Goal: Task Accomplishment & Management: Use online tool/utility

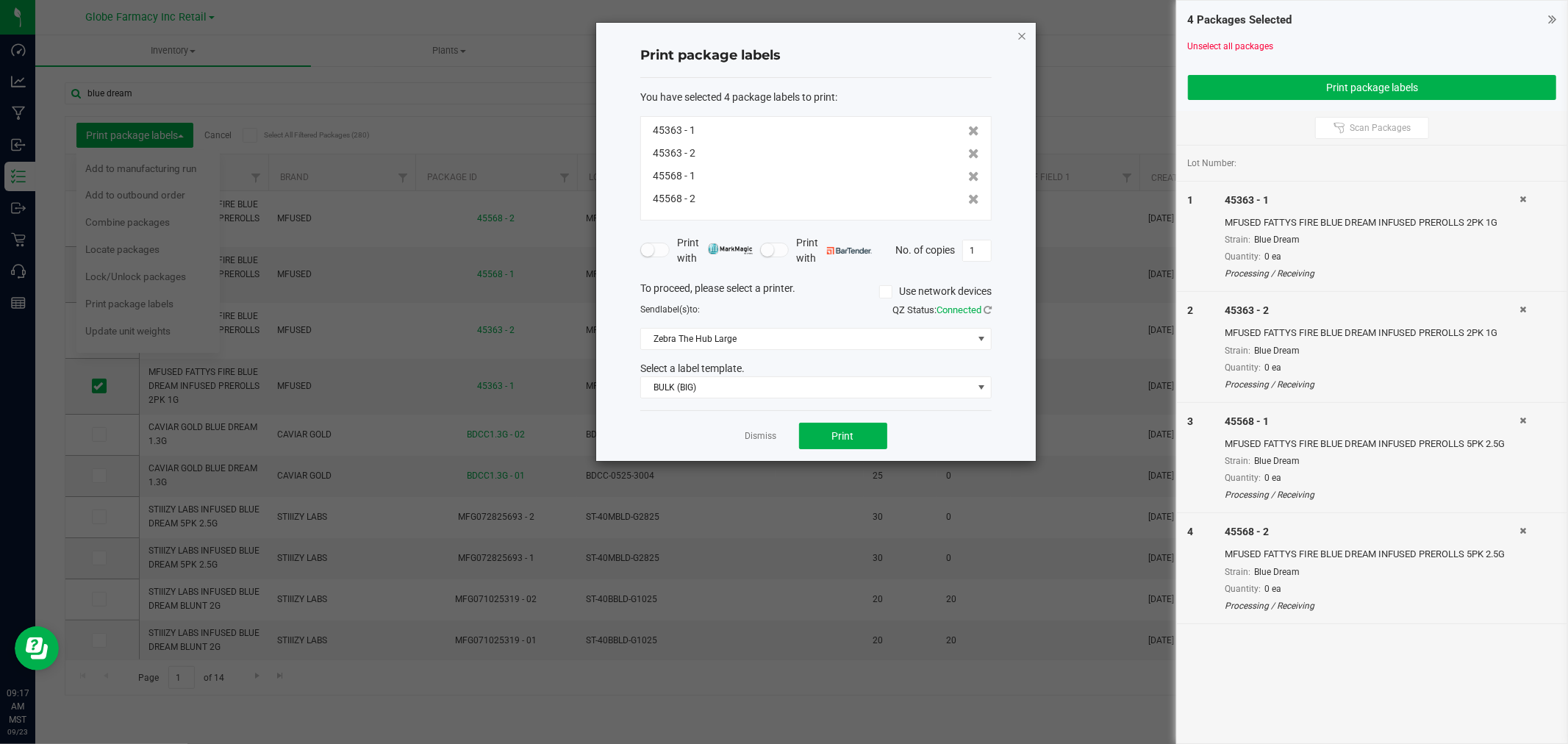
click at [1022, 34] on icon "button" at bounding box center [1022, 35] width 10 height 18
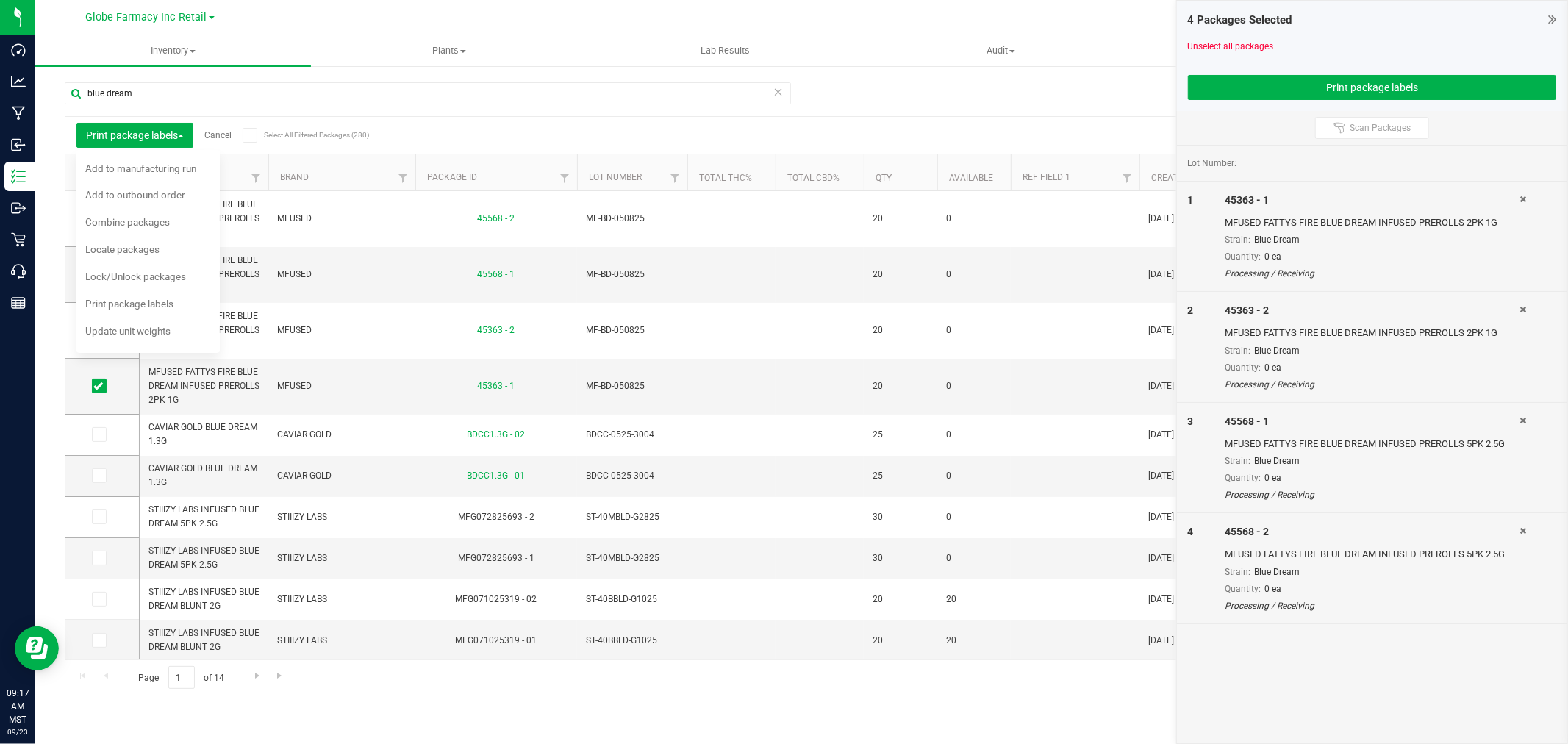
click at [1520, 191] on div "1 45363 - 1 MFUSED FATTYS FIRE BLUE DREAM INFUSED PREROLLS 2PK 1G Strain: Blue …" at bounding box center [1372, 237] width 390 height 111
click at [1525, 199] on icon at bounding box center [1522, 199] width 6 height 9
click at [1525, 305] on icon at bounding box center [1522, 309] width 6 height 9
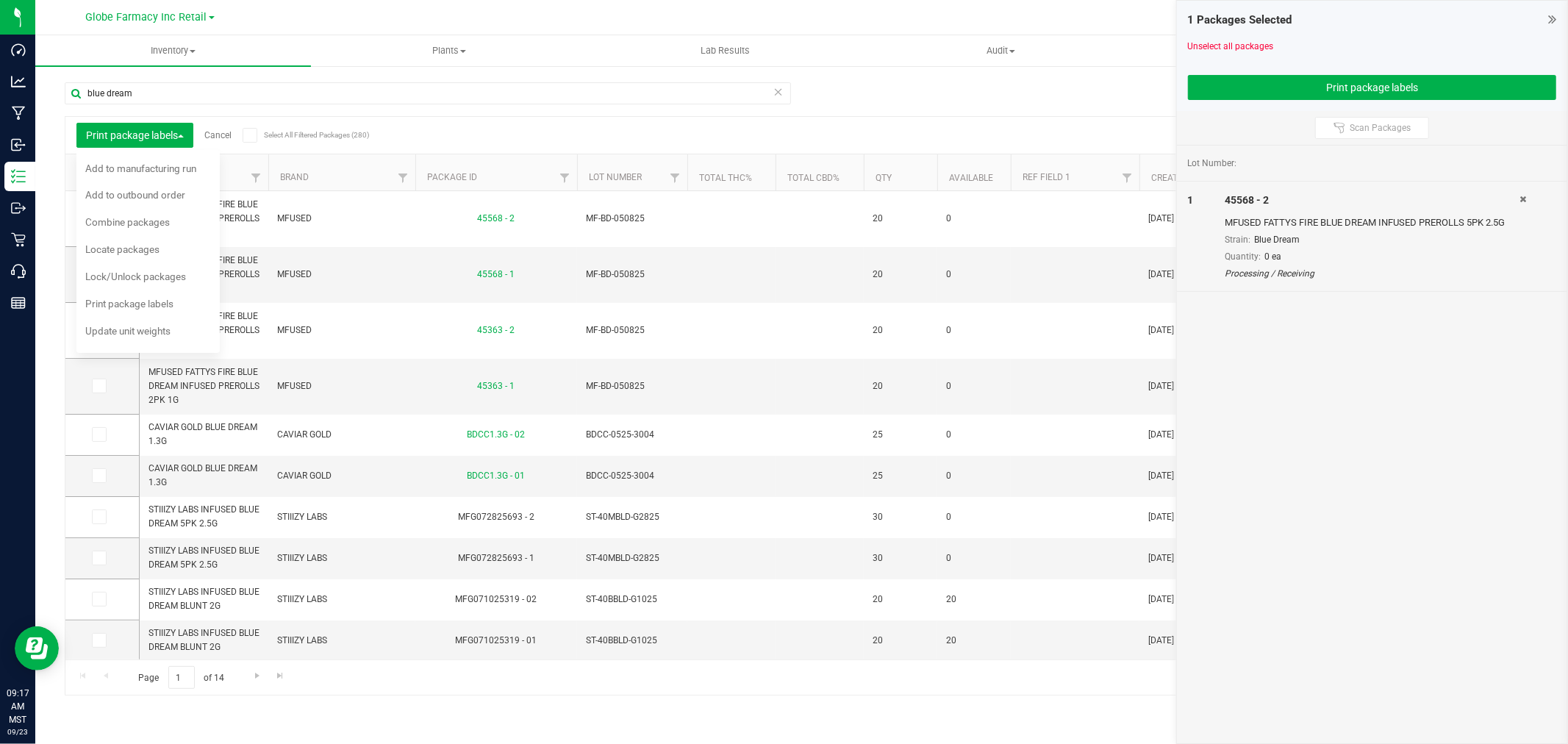
click at [1525, 199] on icon at bounding box center [1522, 199] width 6 height 9
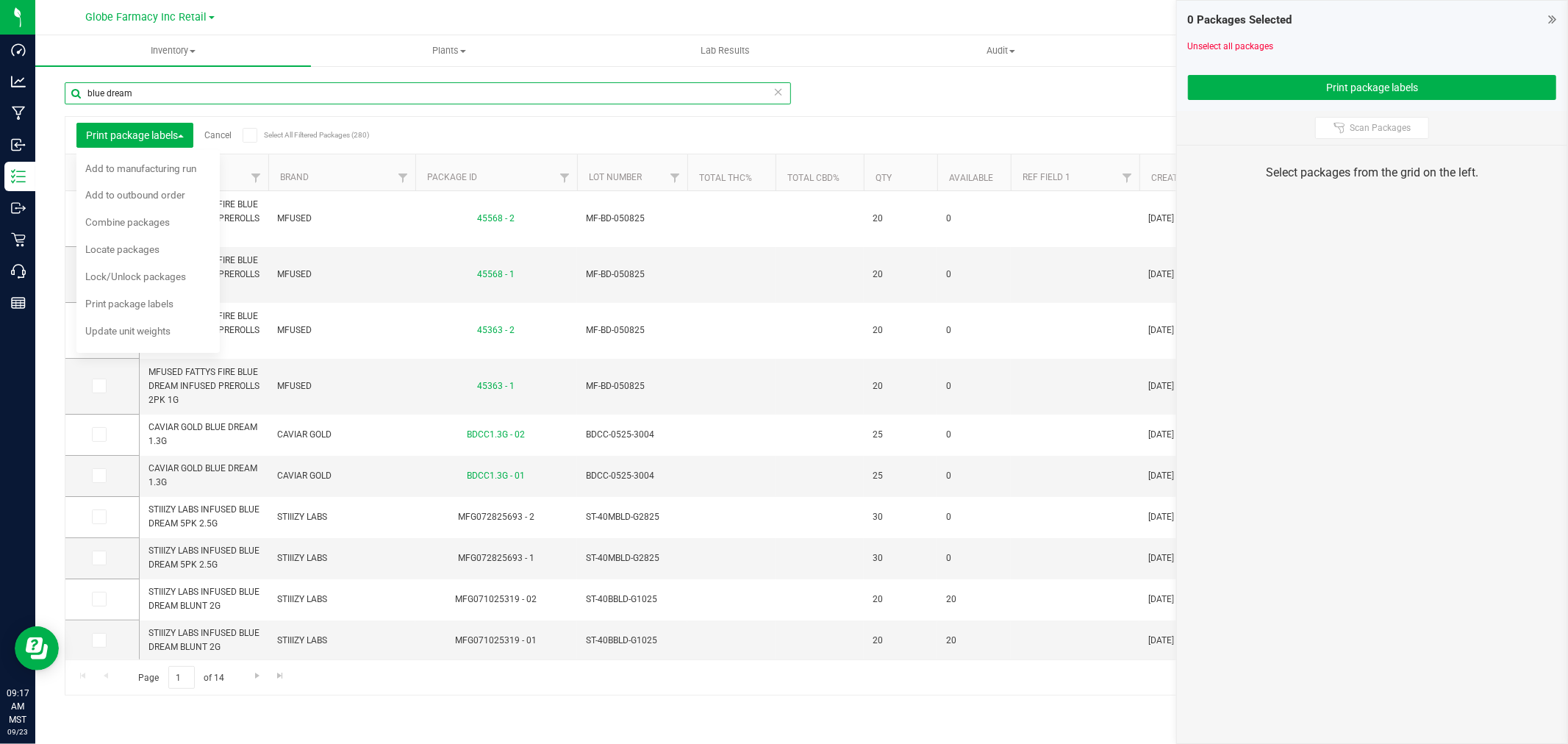
click at [665, 98] on input "blue dream" at bounding box center [428, 94] width 726 height 22
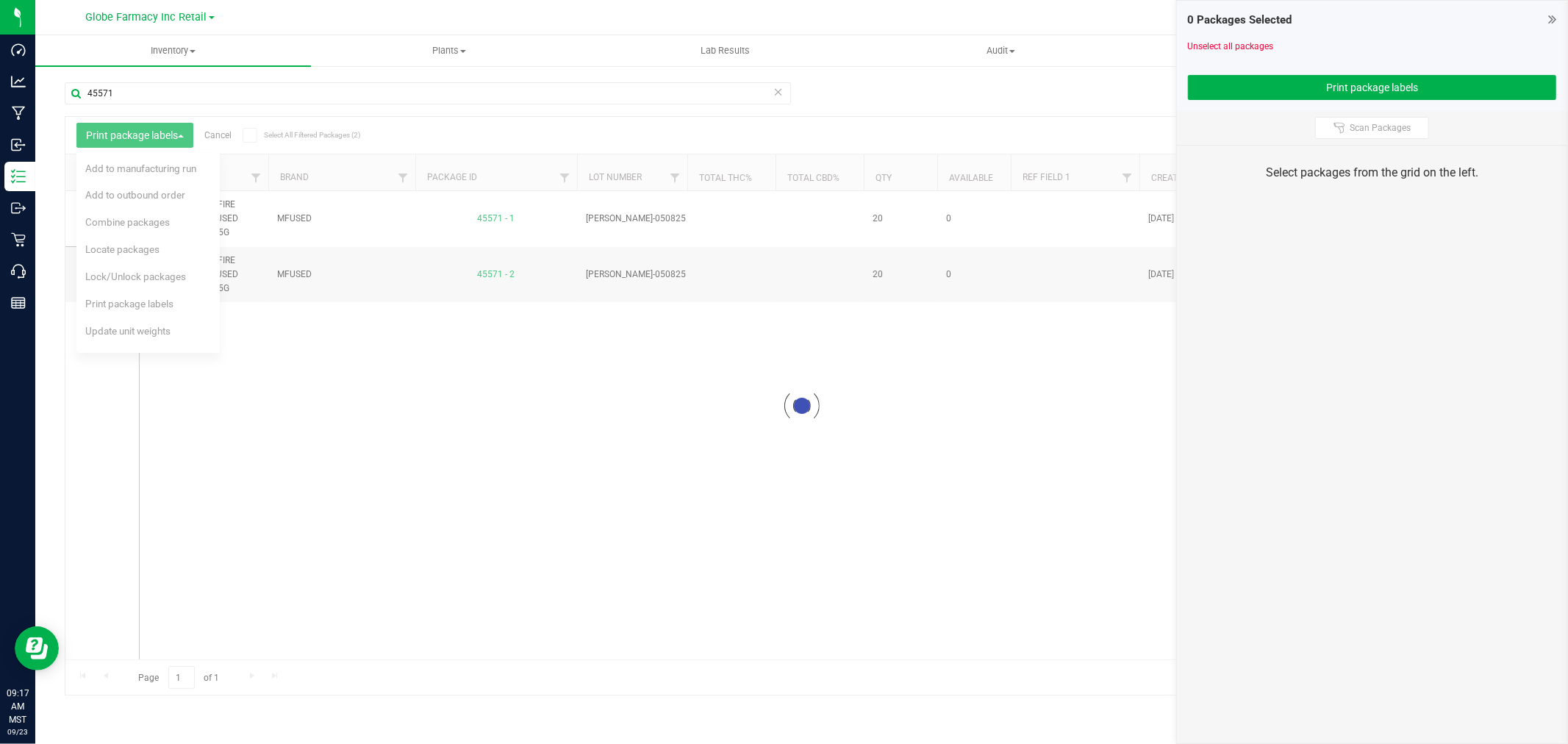
click at [287, 440] on div at bounding box center [802, 406] width 1473 height 578
click at [190, 142] on button "Print package labels" at bounding box center [135, 135] width 117 height 25
click at [89, 180] on th at bounding box center [102, 173] width 73 height 37
drag, startPoint x: 102, startPoint y: 173, endPoint x: 119, endPoint y: 175, distance: 17.1
click at [103, 173] on span at bounding box center [97, 173] width 15 height 15
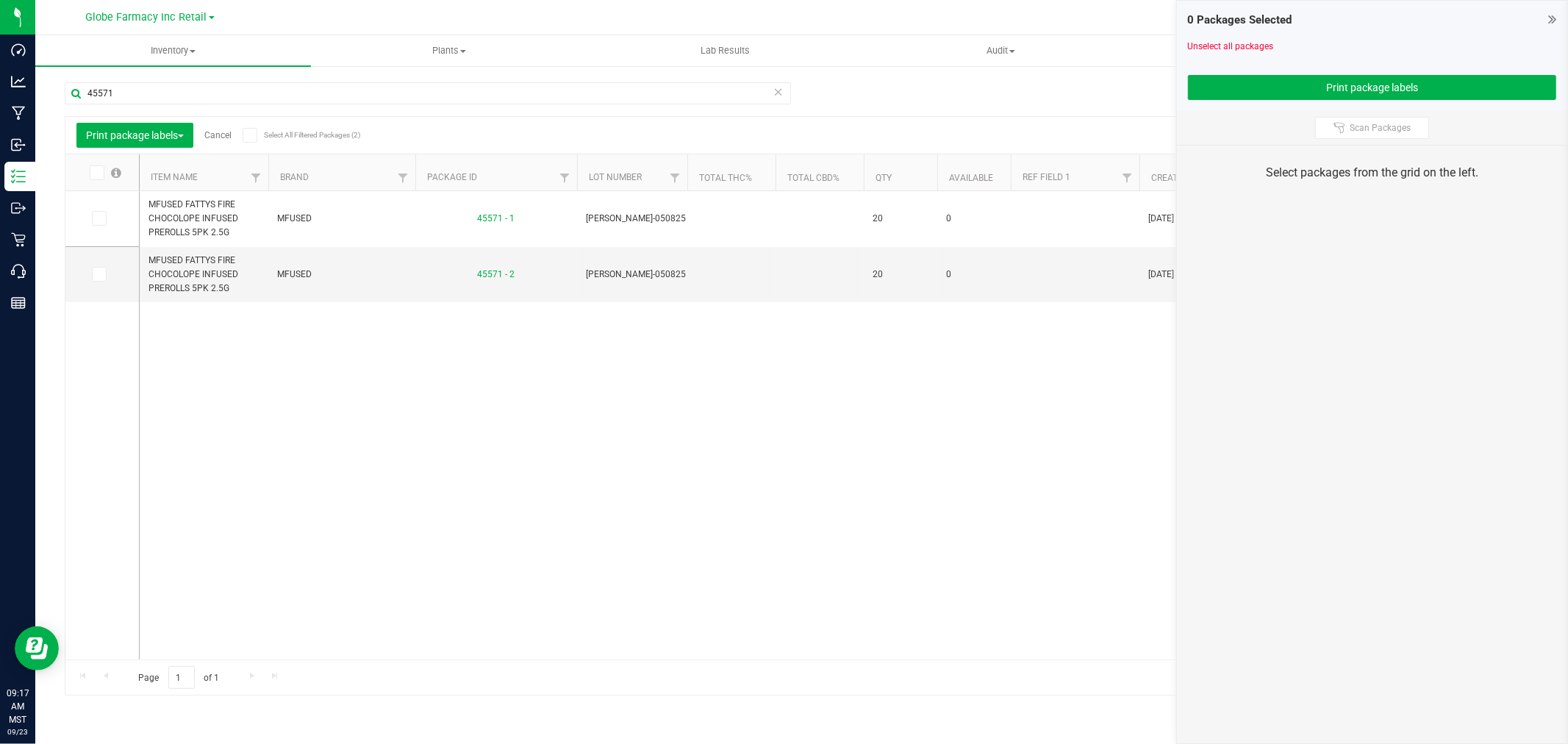
click at [0, 0] on input "checkbox" at bounding box center [0, 0] width 0 height 0
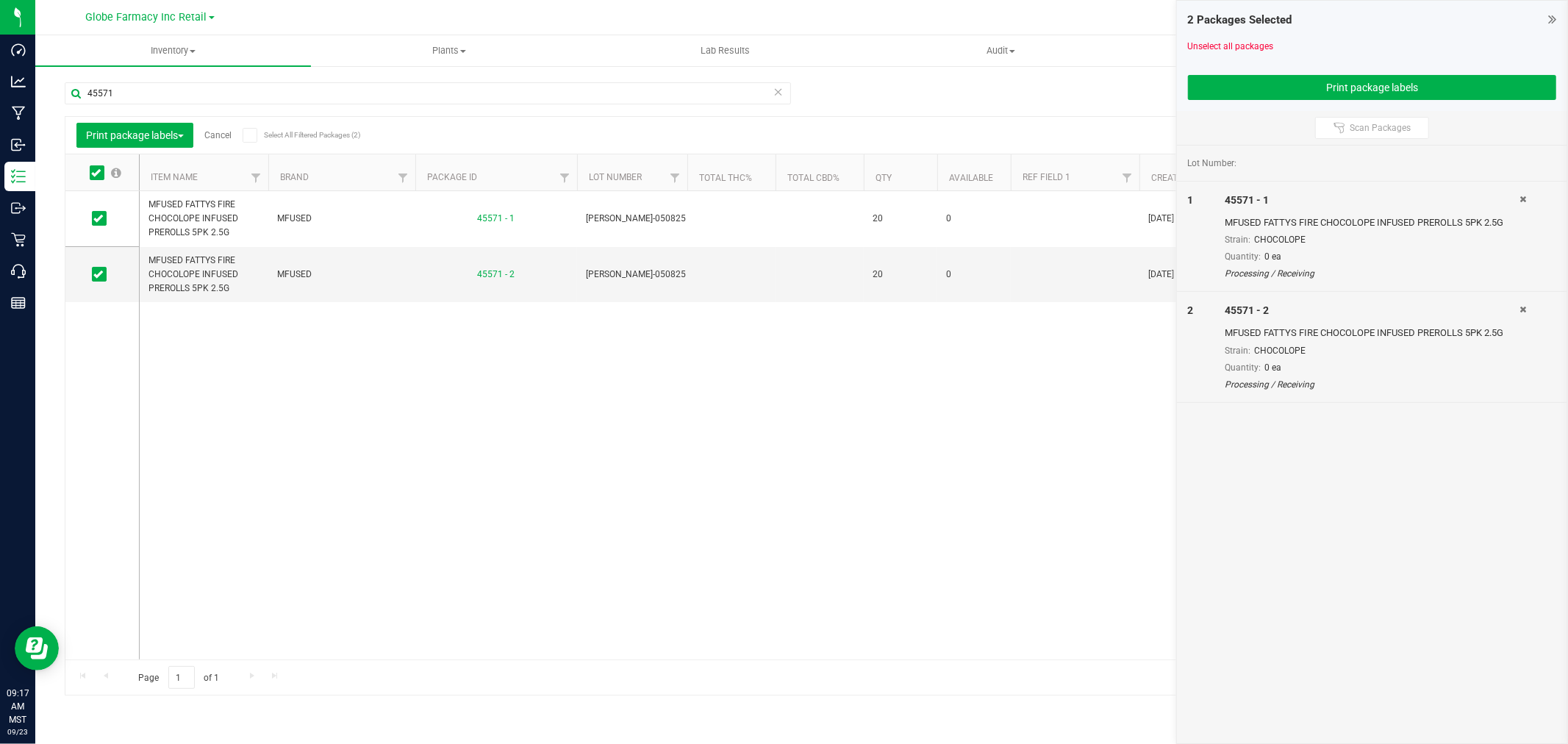
click at [1496, 106] on div "2 Packages Selected Unselect all packages Print package labels" at bounding box center [1372, 56] width 390 height 110
click at [1505, 91] on button "Print package labels" at bounding box center [1373, 87] width 369 height 25
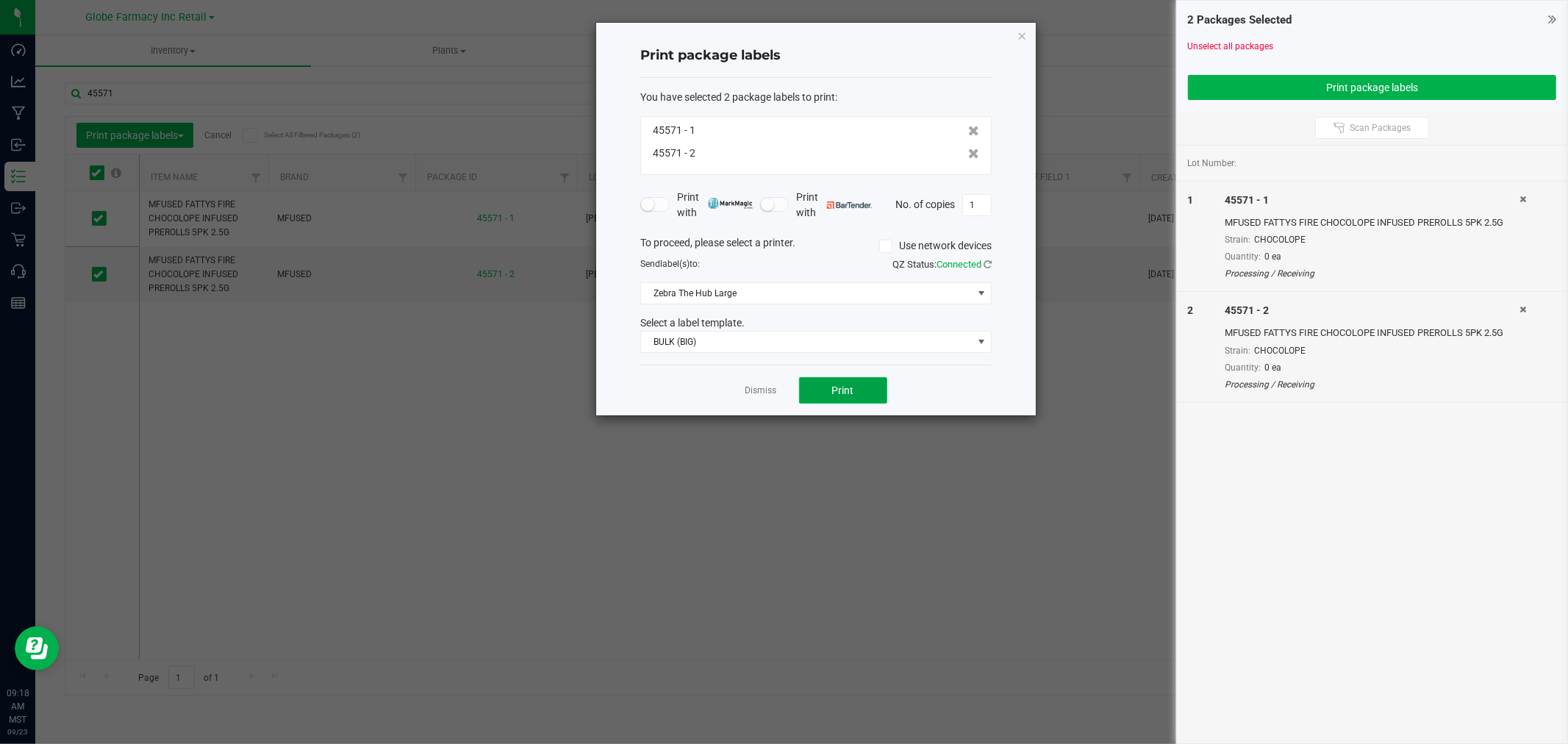
click at [842, 386] on span "Print" at bounding box center [843, 390] width 22 height 12
drag, startPoint x: 550, startPoint y: 422, endPoint x: 557, endPoint y: 411, distance: 13.0
click at [552, 417] on ngb-modal-window "Print package labels You have selected 2 package labels to print : 45571 - 1 45…" at bounding box center [789, 372] width 1579 height 744
click at [1025, 38] on icon "button" at bounding box center [1022, 35] width 10 height 18
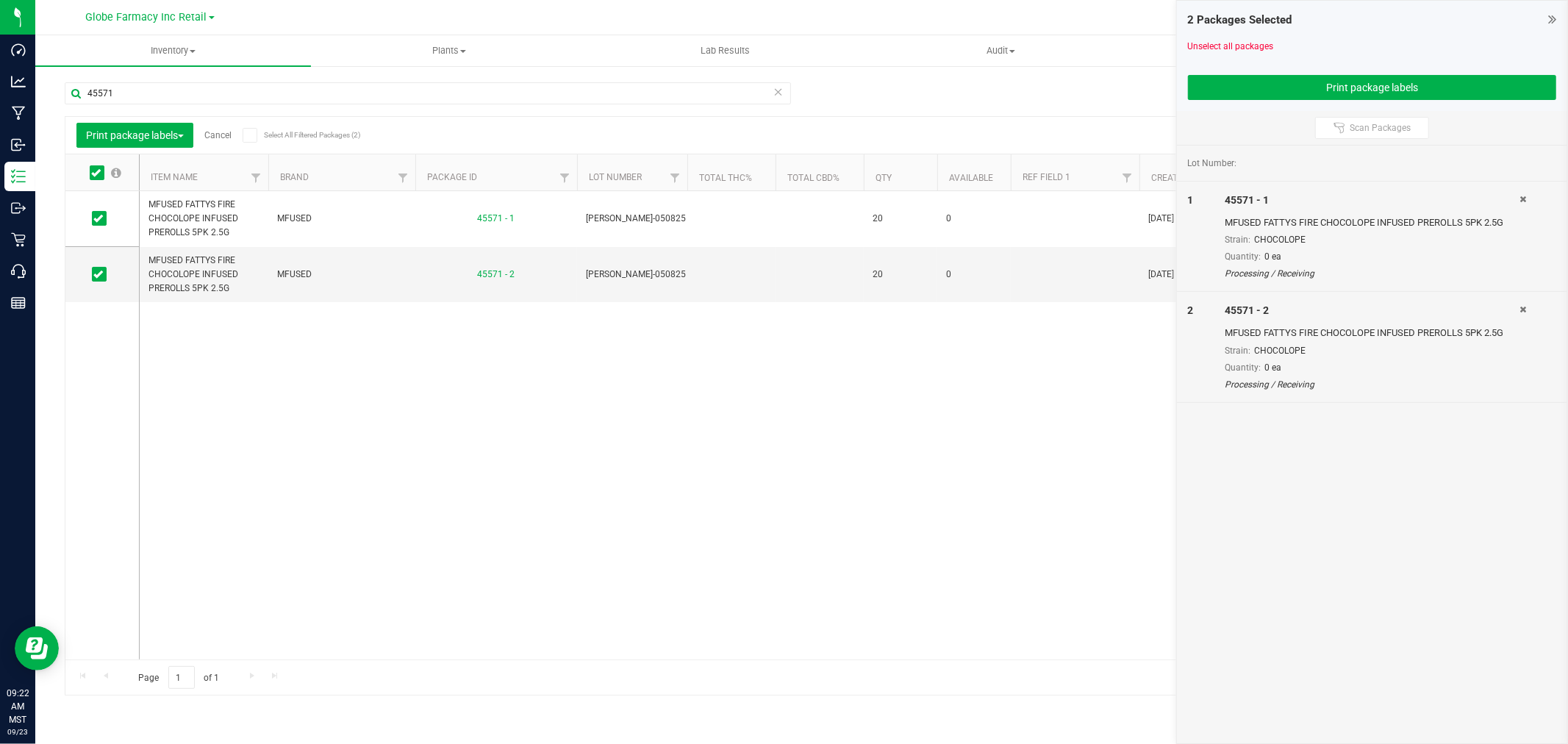
click at [1526, 196] on div at bounding box center [1537, 236] width 37 height 88
click at [1526, 195] on div at bounding box center [1537, 236] width 37 height 88
click at [1523, 195] on icon at bounding box center [1522, 199] width 6 height 9
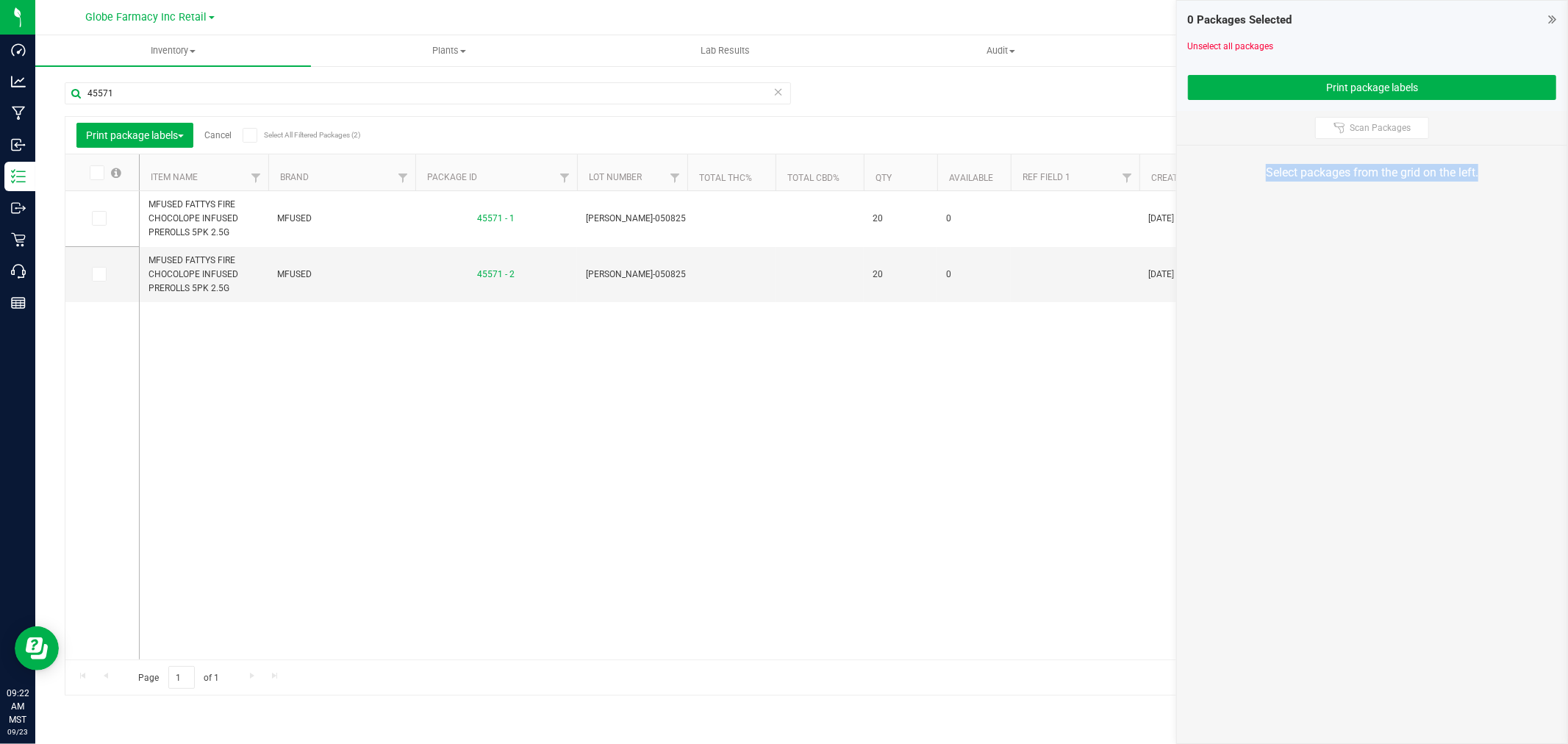
click at [1523, 195] on div "Select packages from the grid on the left." at bounding box center [1372, 172] width 390 height 55
click at [270, 89] on input "45571" at bounding box center [428, 94] width 726 height 22
click at [274, 88] on input "45571" at bounding box center [428, 94] width 726 height 22
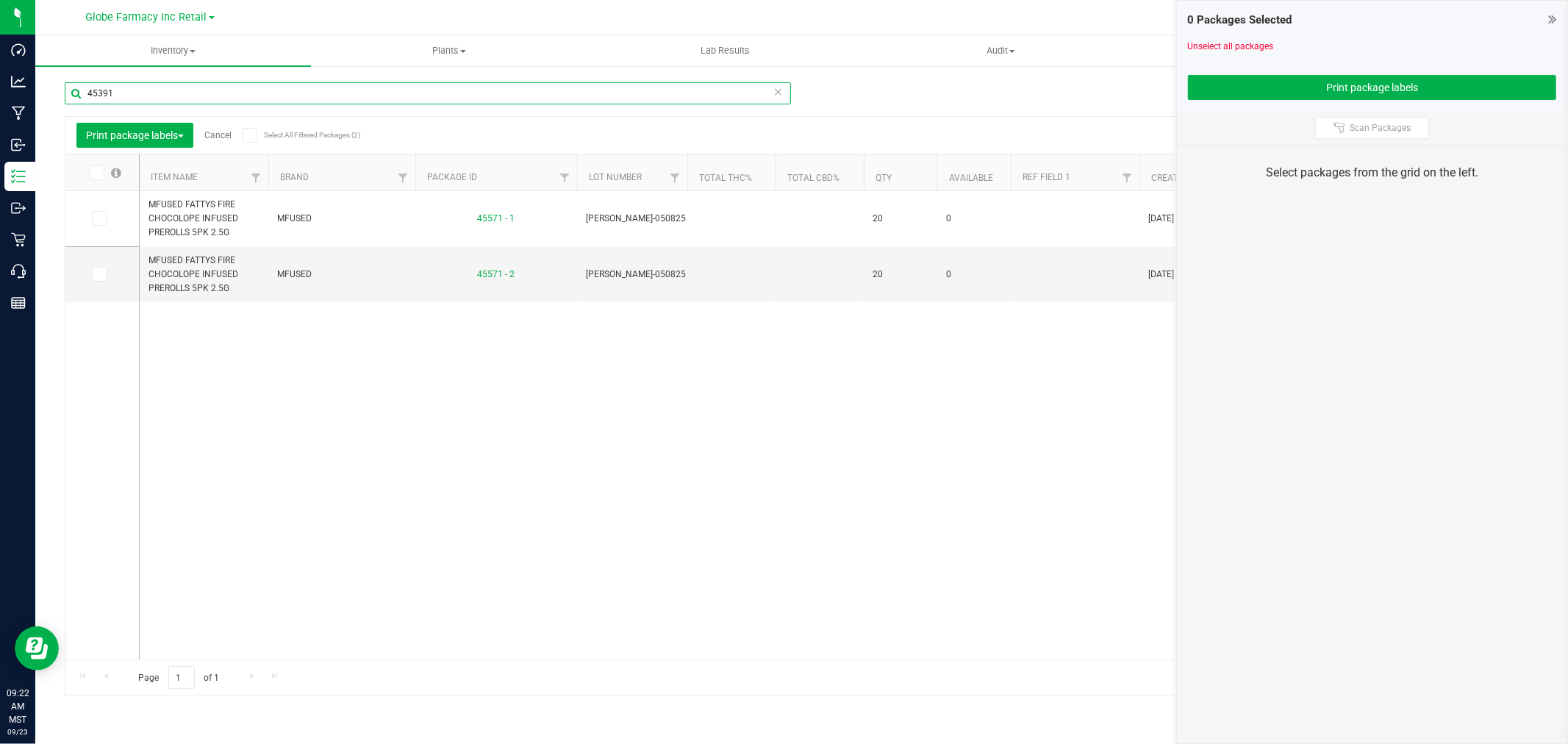
type input "45391"
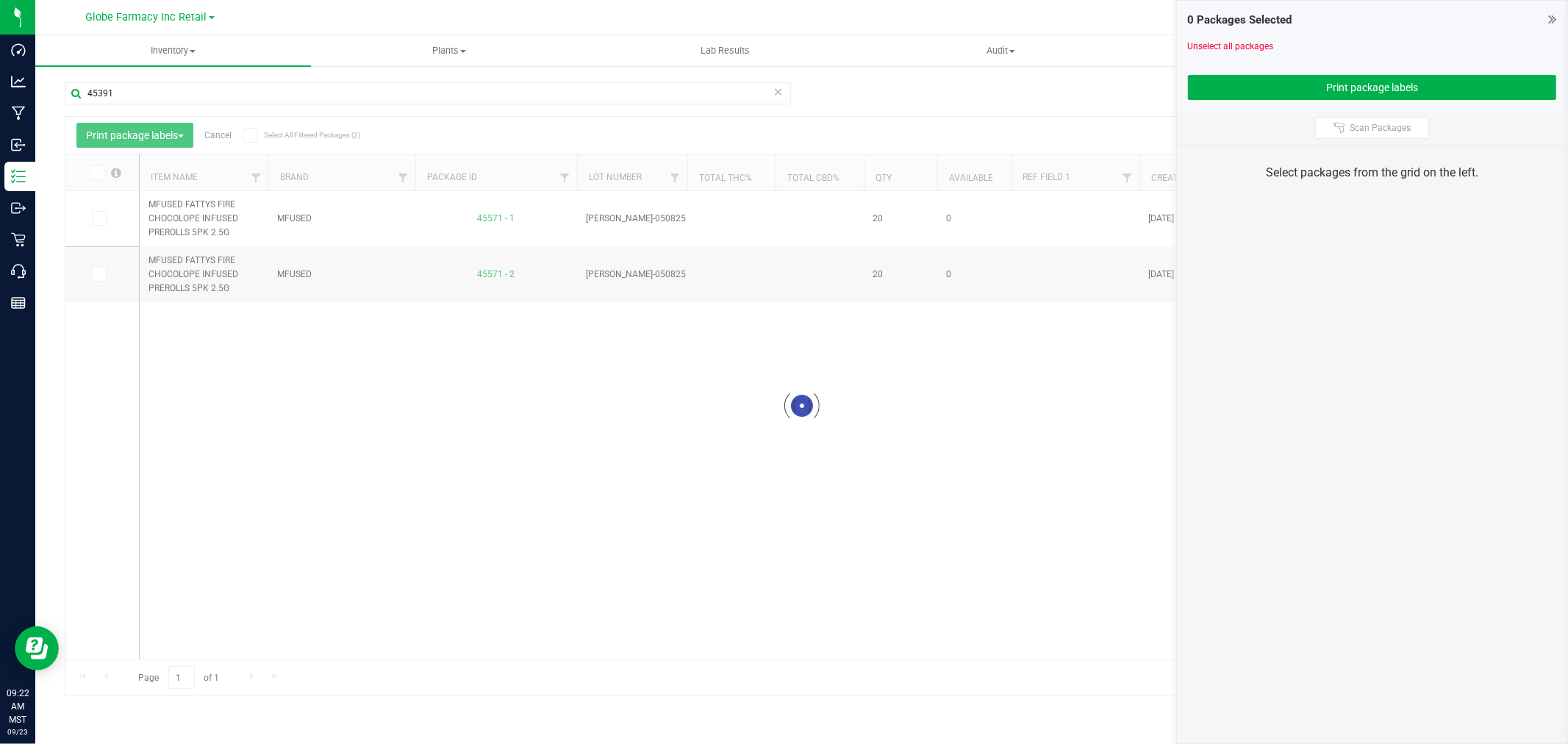
click at [98, 170] on div at bounding box center [802, 406] width 1473 height 578
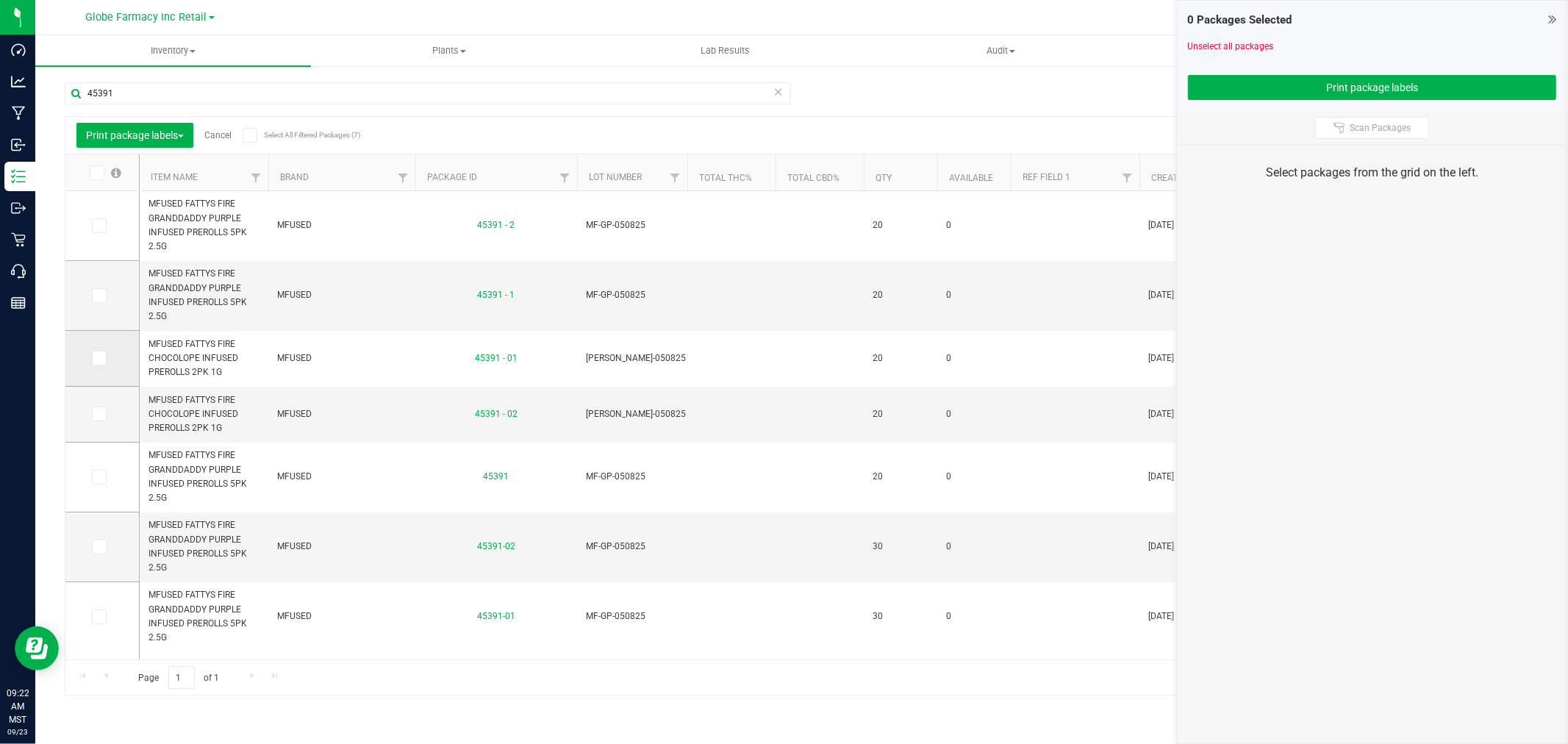
click at [104, 353] on span at bounding box center [99, 359] width 15 height 15
click at [0, 0] on input "checkbox" at bounding box center [0, 0] width 0 height 0
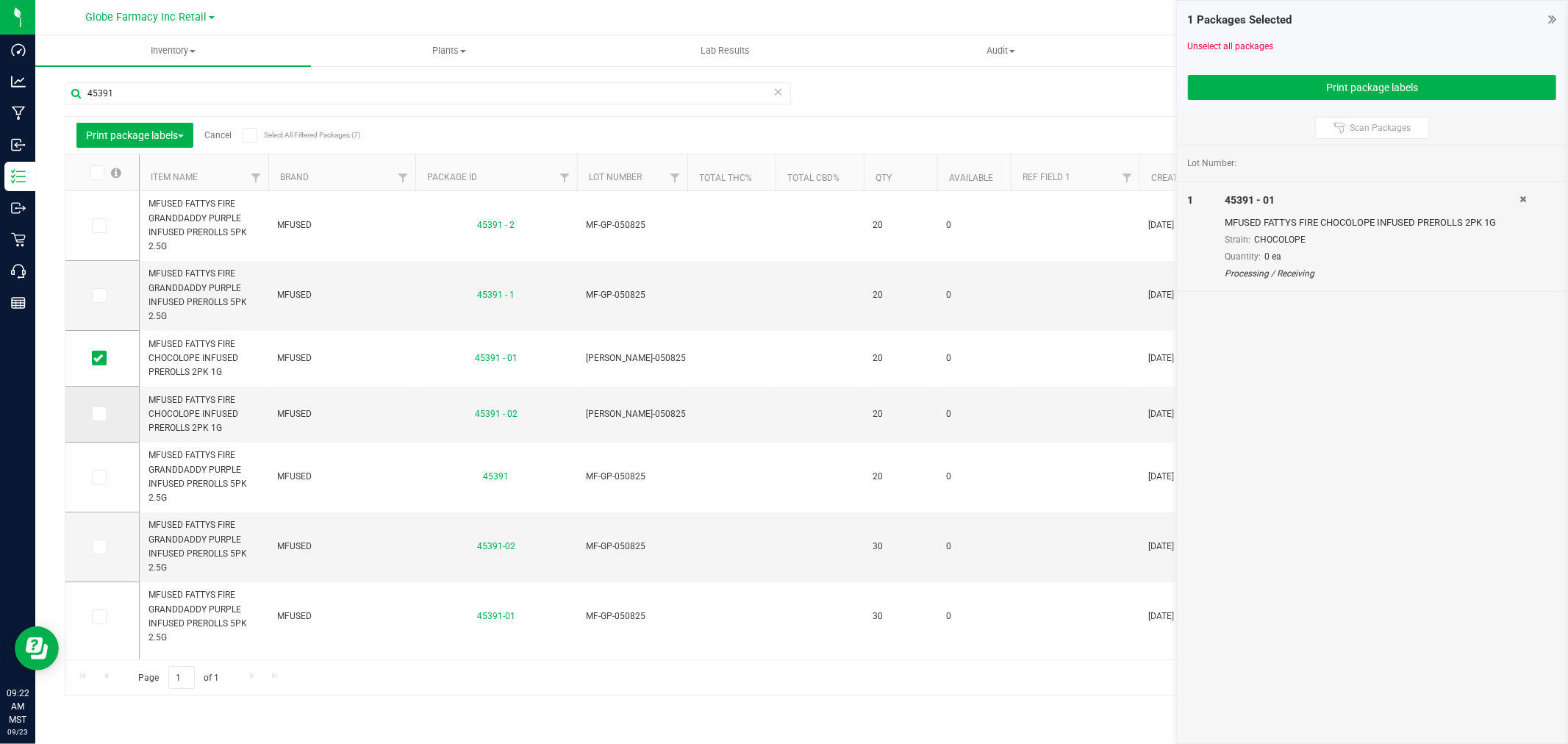
click at [95, 430] on td at bounding box center [102, 414] width 73 height 56
click at [97, 422] on span at bounding box center [99, 414] width 15 height 15
click at [0, 0] on input "checkbox" at bounding box center [0, 0] width 0 height 0
click at [1324, 78] on button "Print package labels" at bounding box center [1373, 87] width 369 height 25
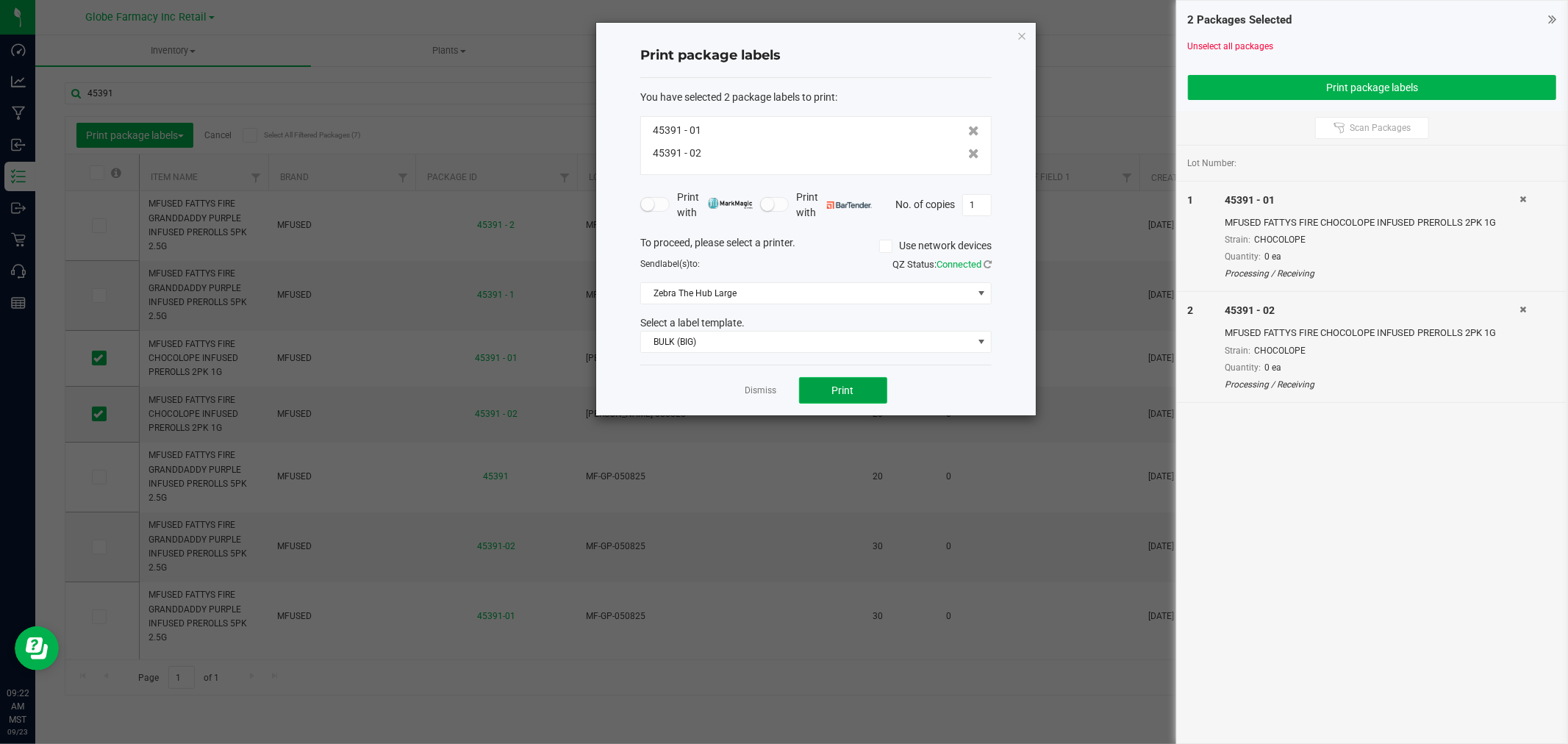
click at [860, 390] on button "Print" at bounding box center [843, 390] width 88 height 27
